Goal: Task Accomplishment & Management: Manage account settings

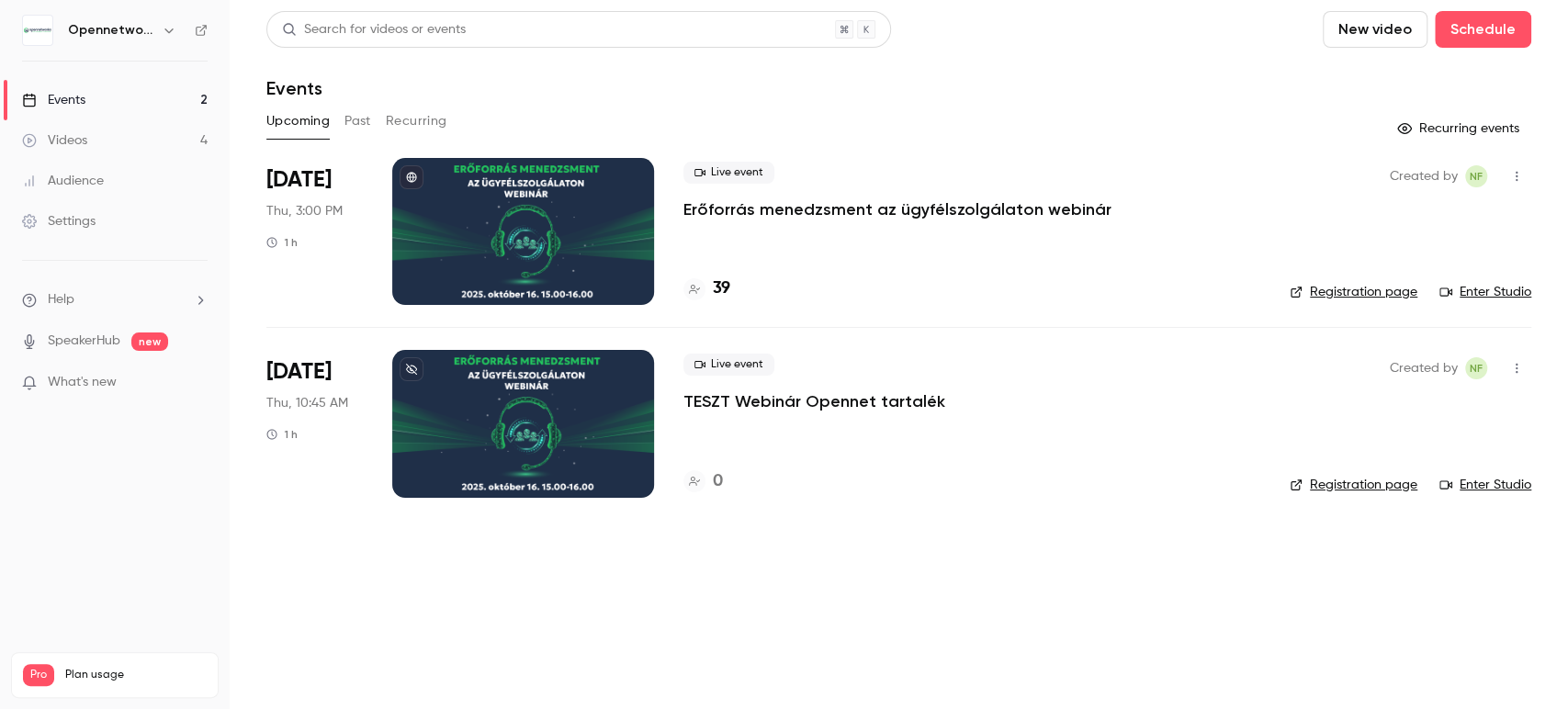
click at [1480, 291] on link "Enter Studio" at bounding box center [1486, 292] width 92 height 19
click at [946, 213] on p "Erőforrás menedzsment az ügyfélszolgálaton webinár" at bounding box center [897, 209] width 428 height 22
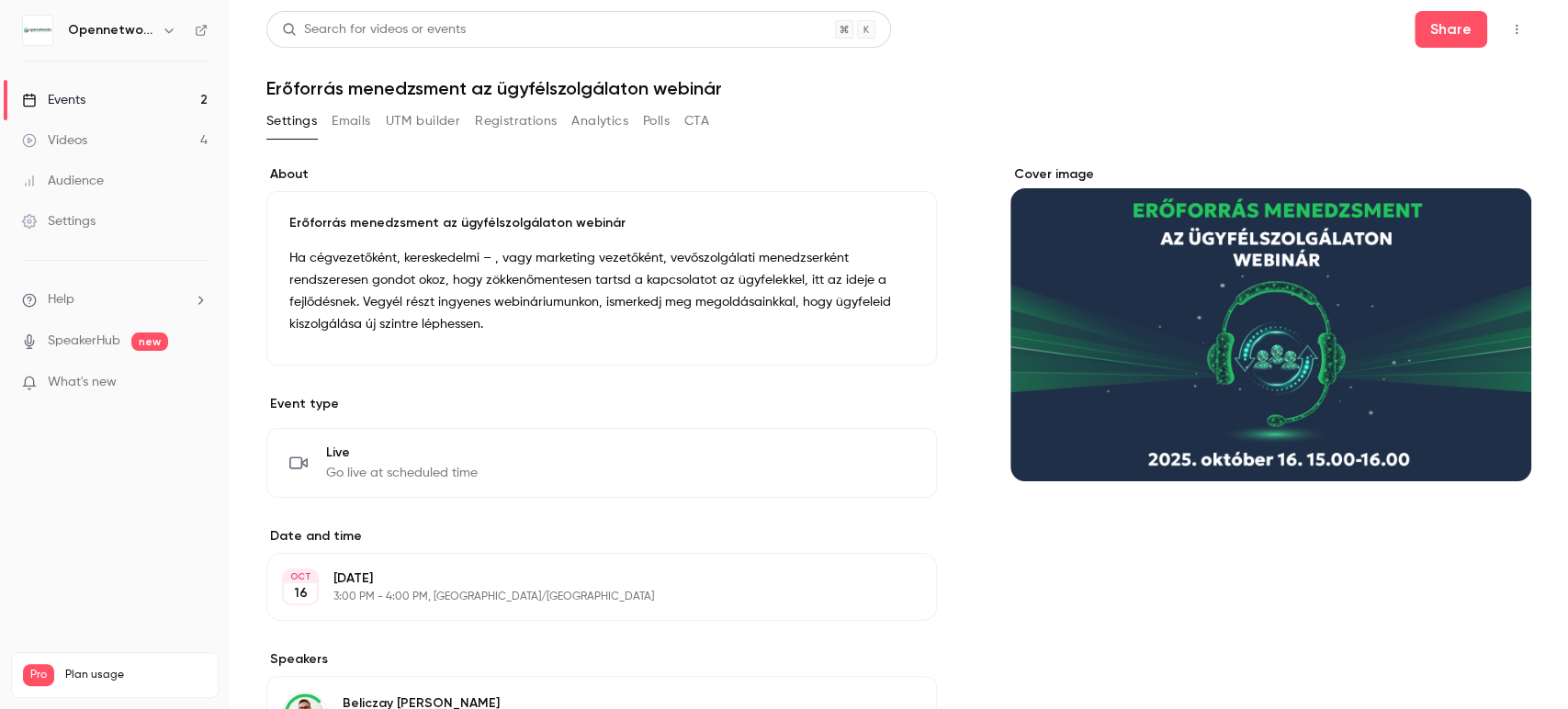
click at [366, 116] on button "Emails" at bounding box center [350, 121] width 38 height 29
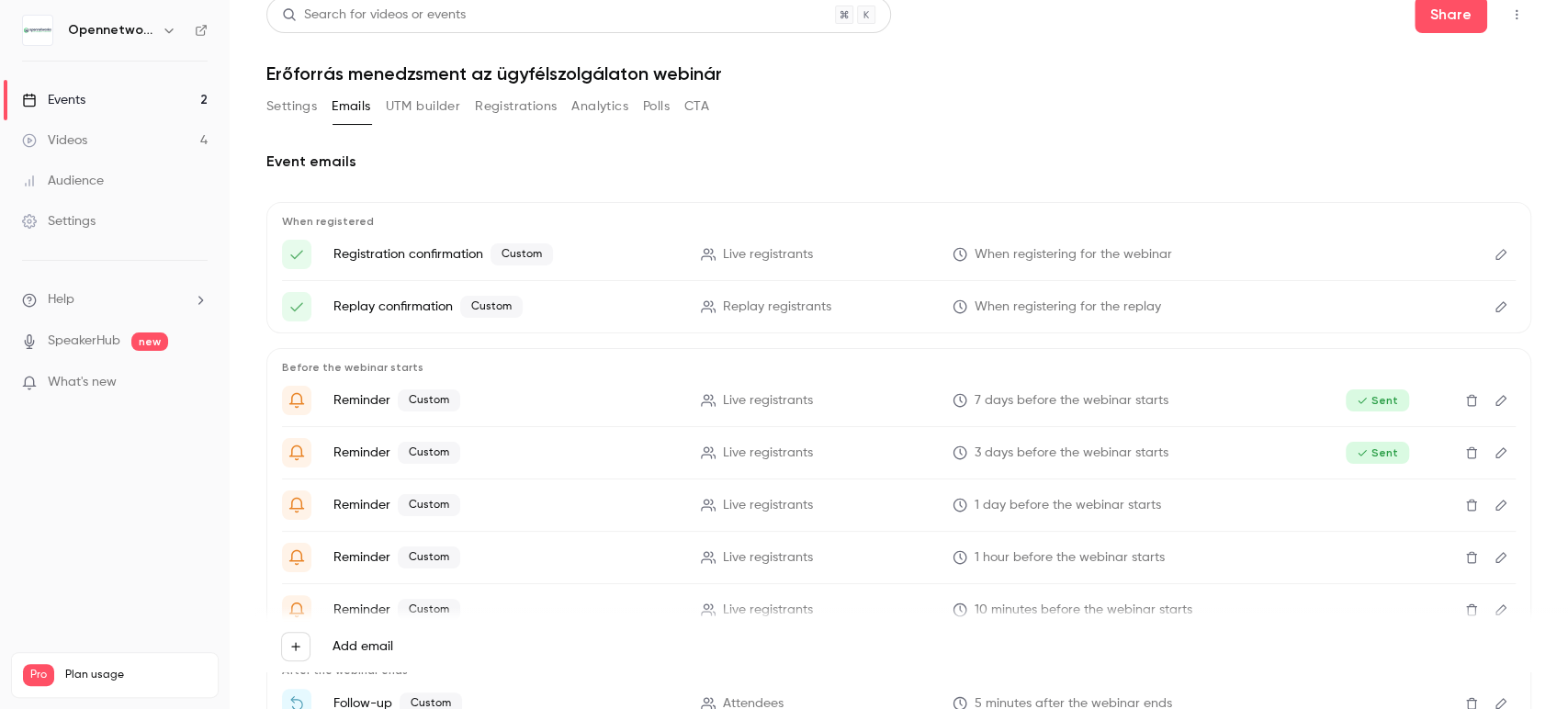
scroll to position [351, 0]
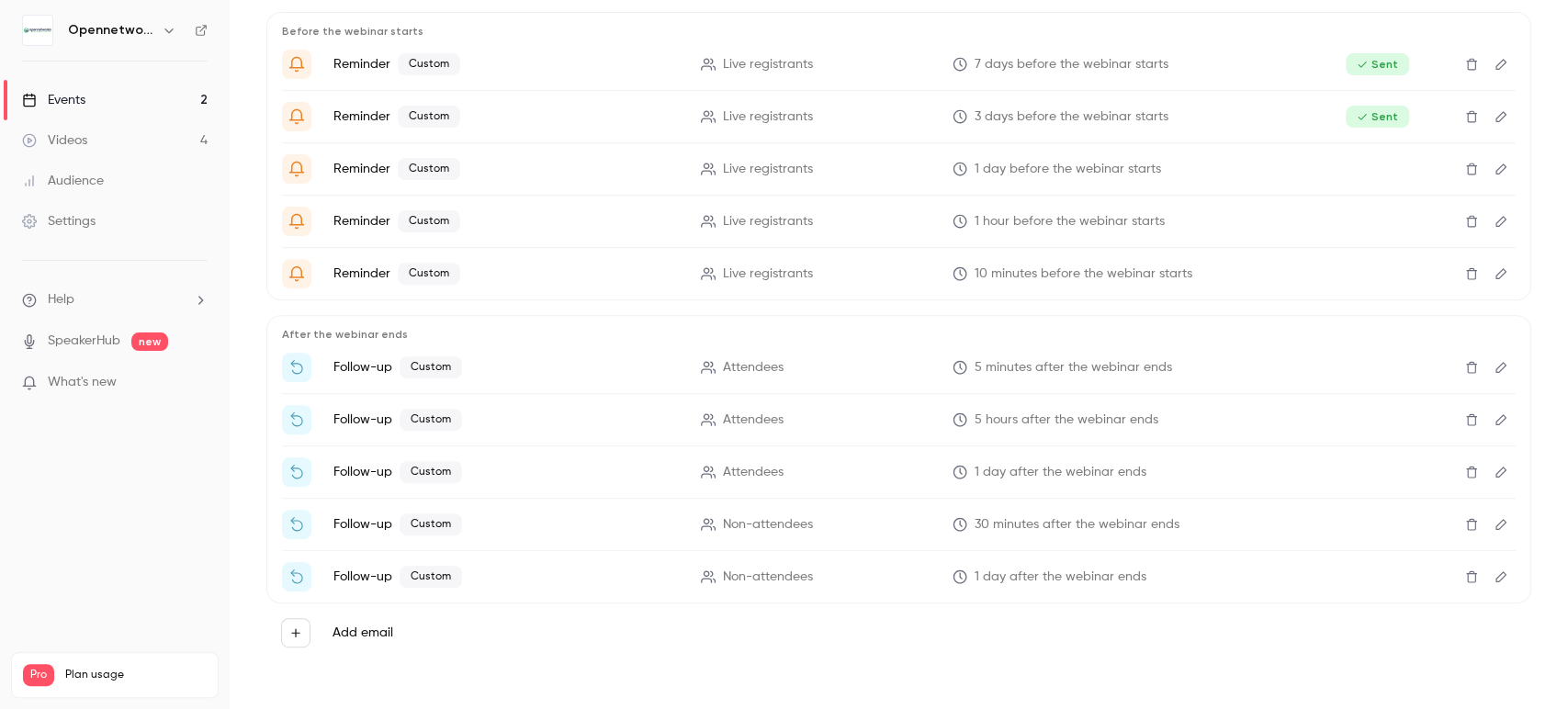
click at [1494, 163] on icon "Edit" at bounding box center [1502, 169] width 15 height 13
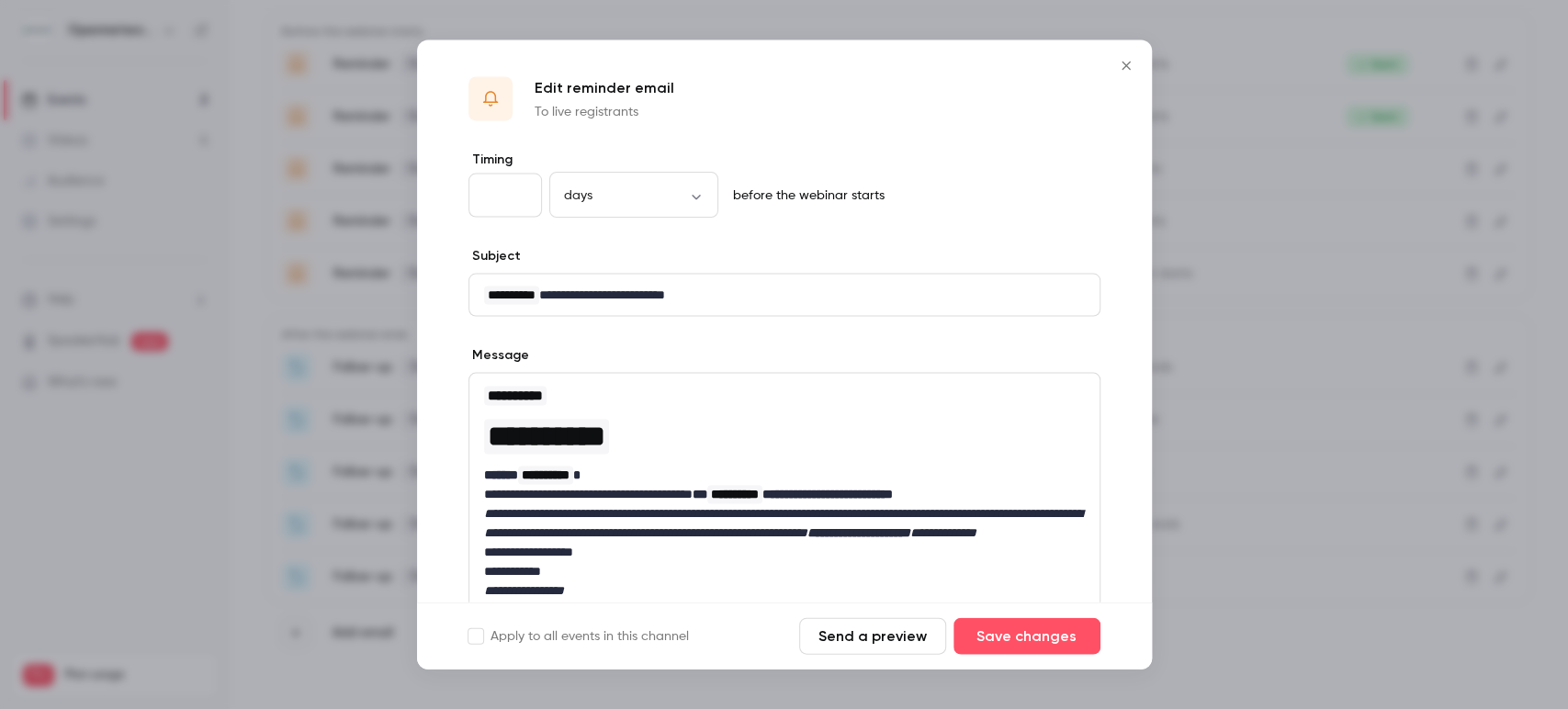
click at [1279, 527] on div at bounding box center [784, 354] width 1568 height 709
